Goal: Task Accomplishment & Management: Use online tool/utility

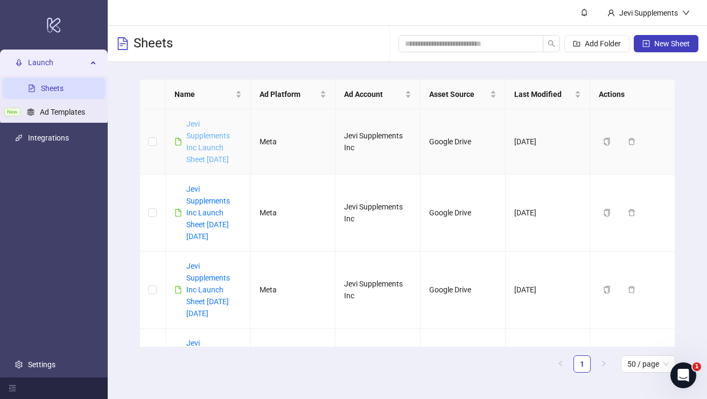
click at [206, 145] on link "Jevi Supplements Inc Launch Sheet [DATE]" at bounding box center [208, 142] width 44 height 44
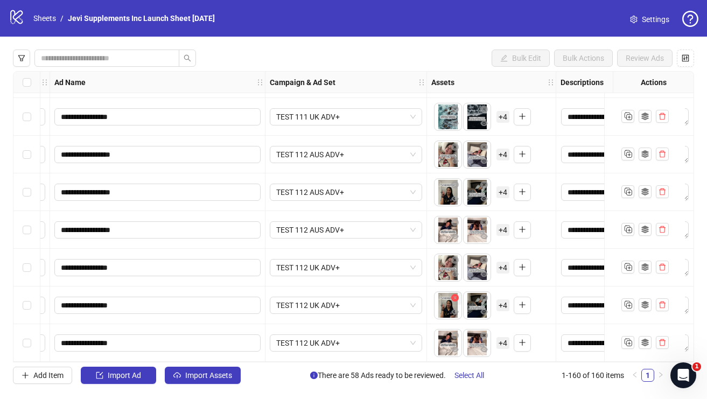
scroll to position [5736, 82]
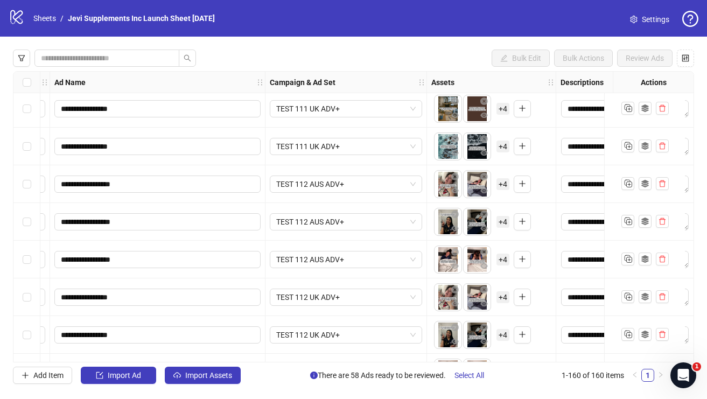
click at [501, 185] on span "+ 4" at bounding box center [503, 184] width 13 height 12
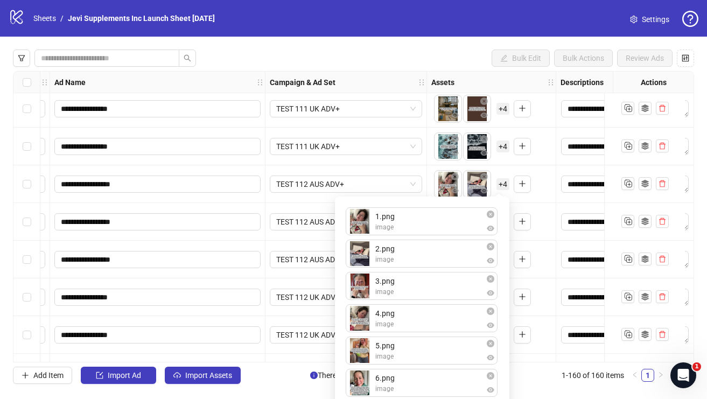
scroll to position [13, 0]
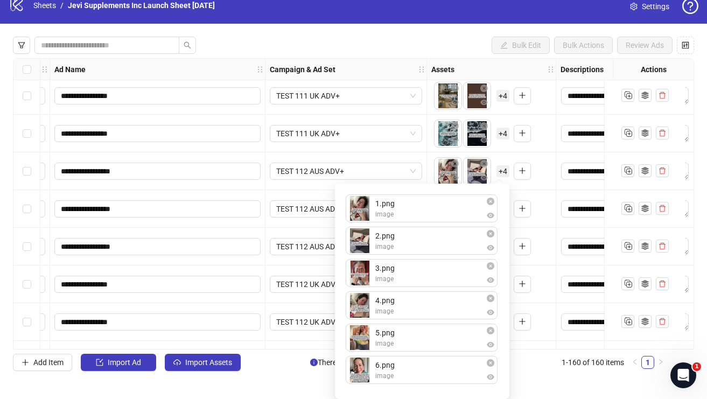
click at [207, 227] on div "**********" at bounding box center [158, 209] width 216 height 38
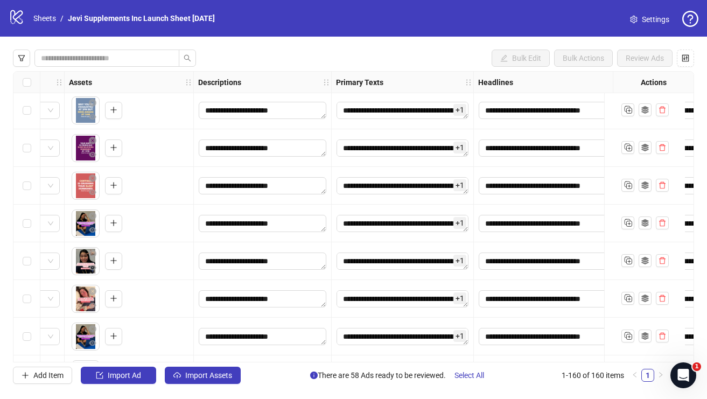
scroll to position [4188, 476]
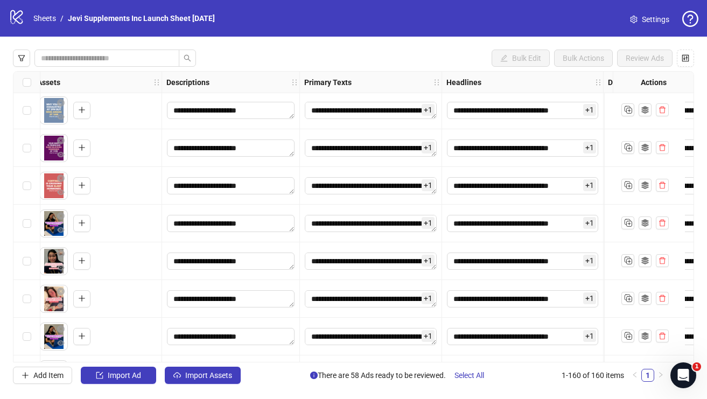
click at [427, 223] on span "+ 1" at bounding box center [428, 223] width 13 height 12
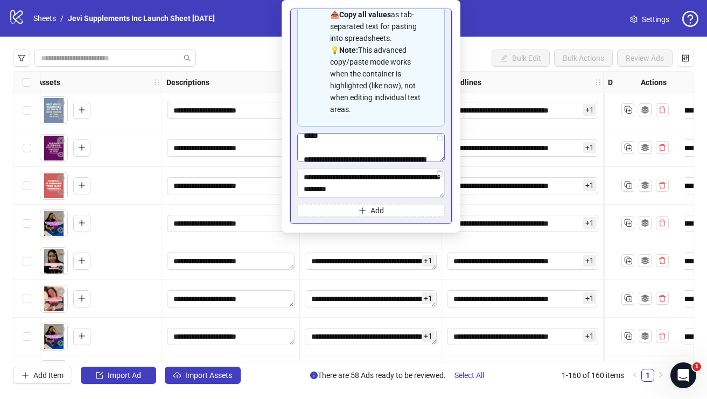
scroll to position [27, 0]
click at [471, 57] on div "Bulk Edit Bulk Actions Review Ads" at bounding box center [354, 58] width 682 height 17
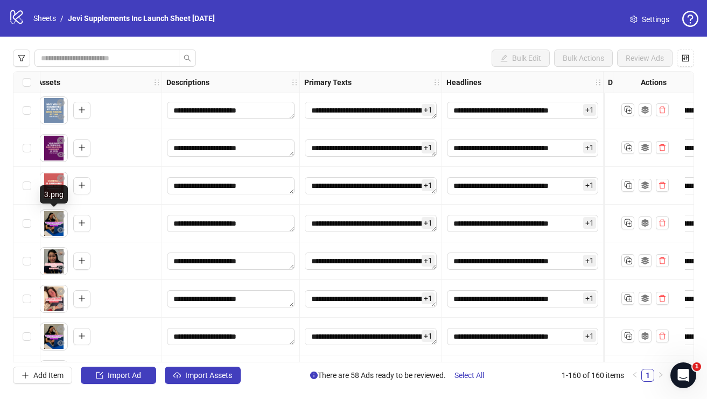
click at [52, 228] on body "**********" at bounding box center [353, 199] width 707 height 399
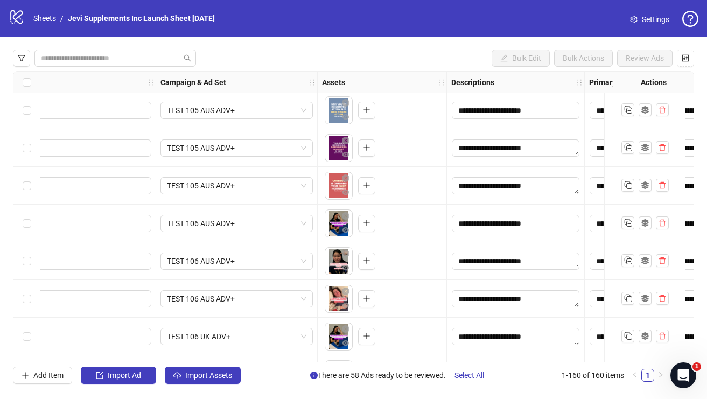
scroll to position [4188, 189]
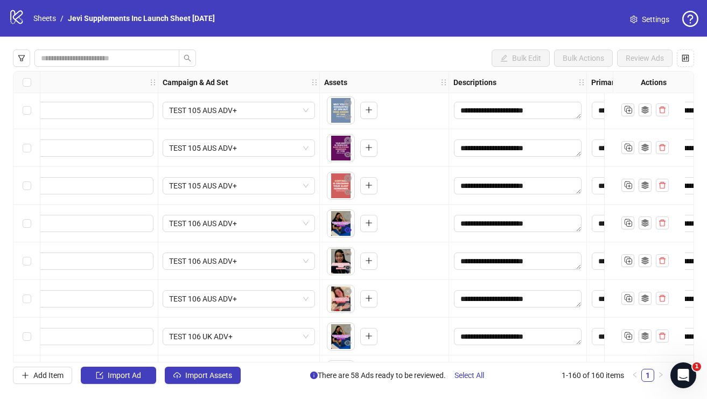
click at [349, 231] on icon "eye" at bounding box center [348, 229] width 8 height 5
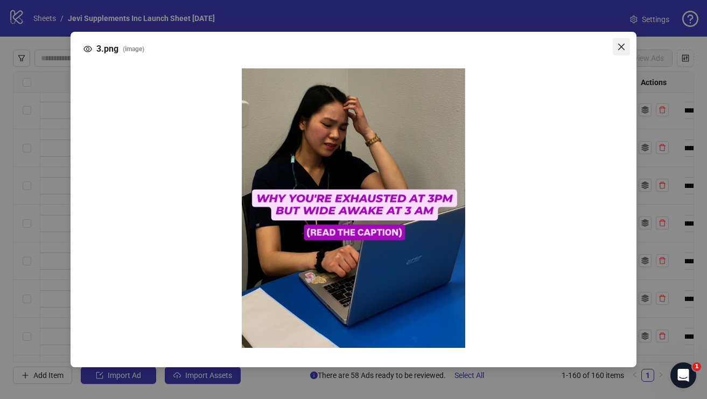
click at [619, 45] on icon "close" at bounding box center [621, 47] width 9 height 9
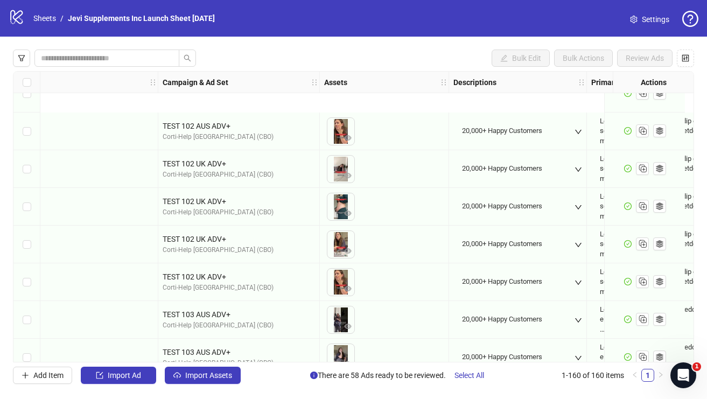
scroll to position [3758, 189]
